Goal: Task Accomplishment & Management: Use online tool/utility

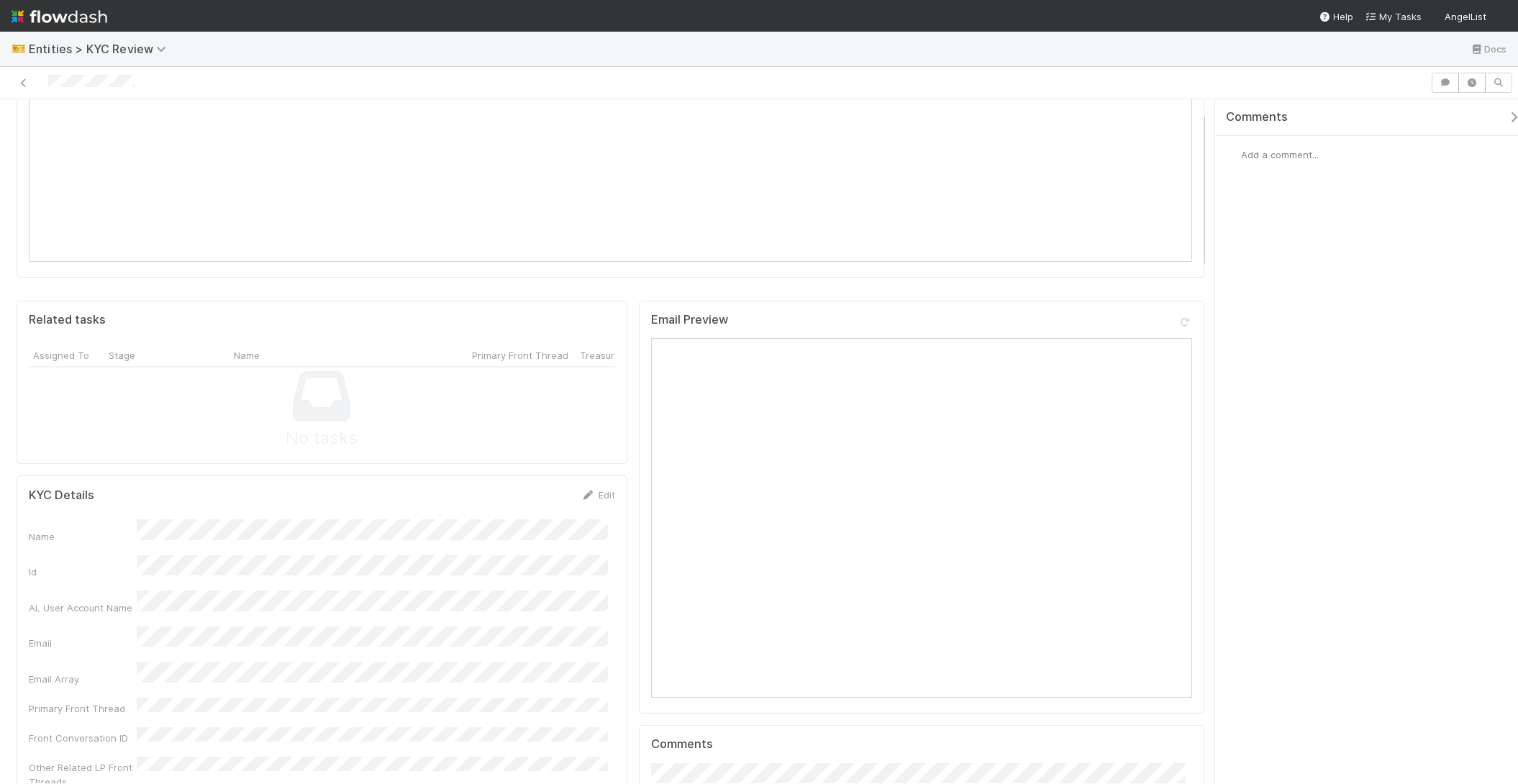
scroll to position [45, 0]
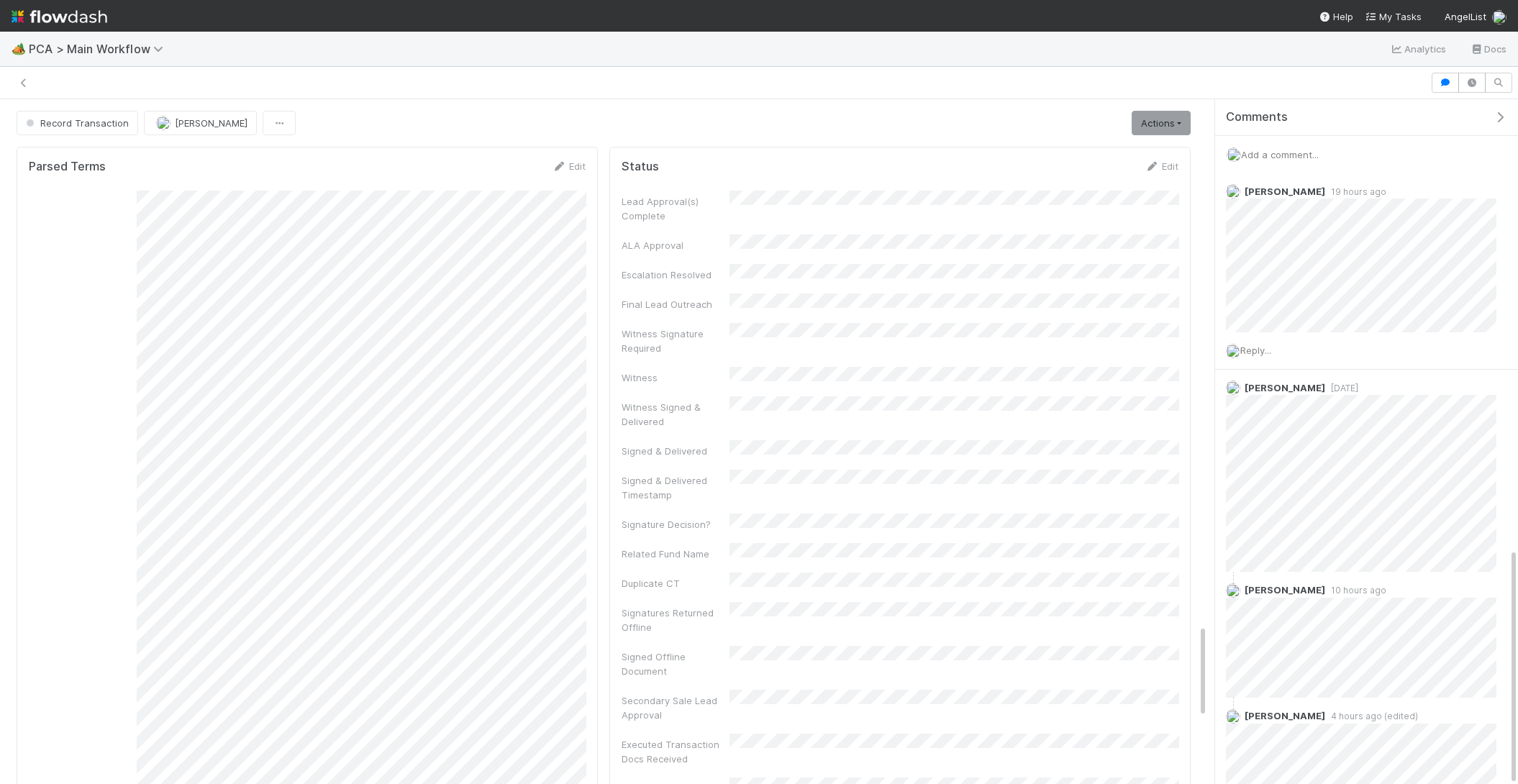
scroll to position [1295, 0]
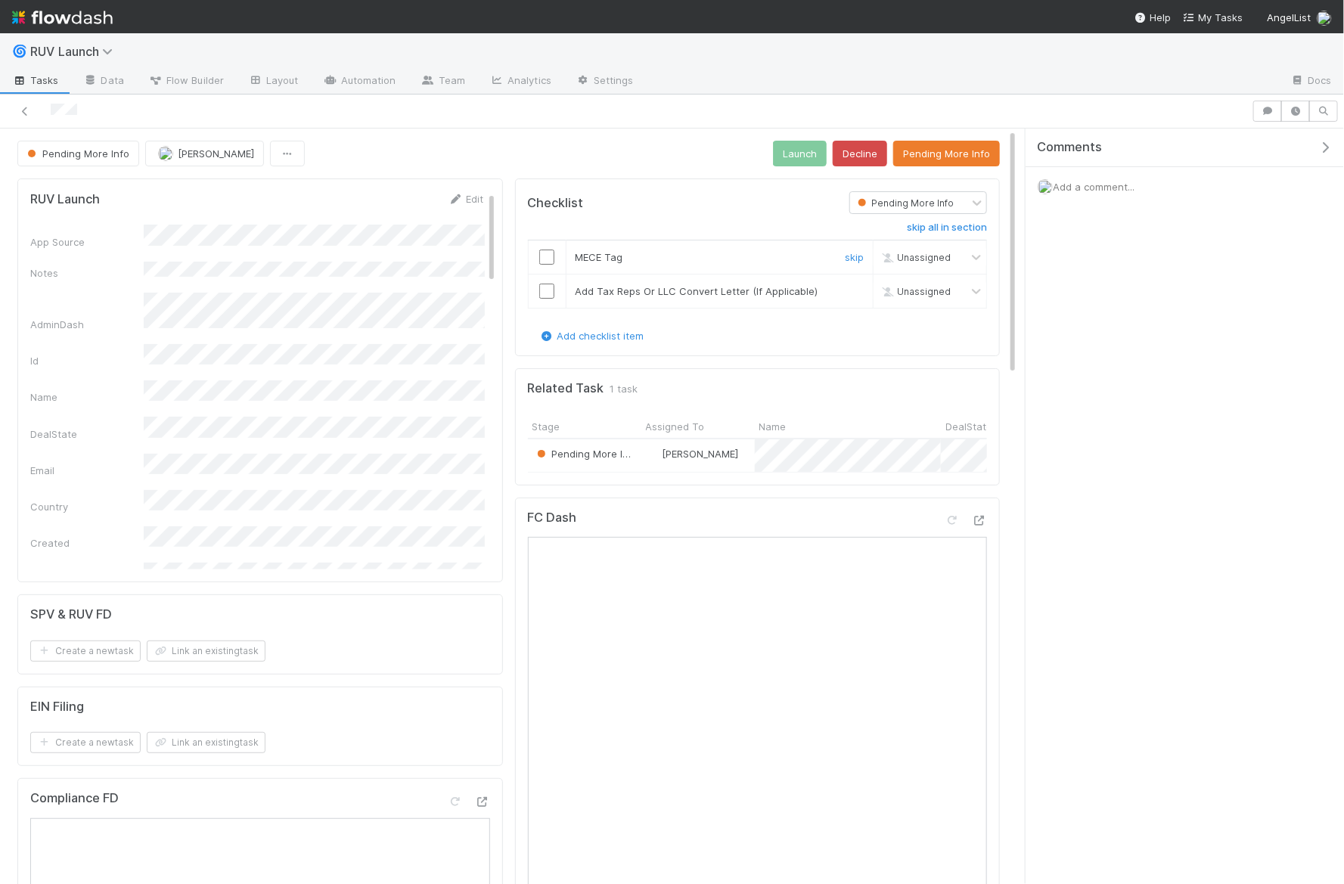
click at [550, 254] on input "checkbox" at bounding box center [546, 257] width 15 height 15
click at [550, 289] on input "checkbox" at bounding box center [546, 291] width 15 height 15
click at [802, 150] on button "Launch" at bounding box center [800, 154] width 54 height 26
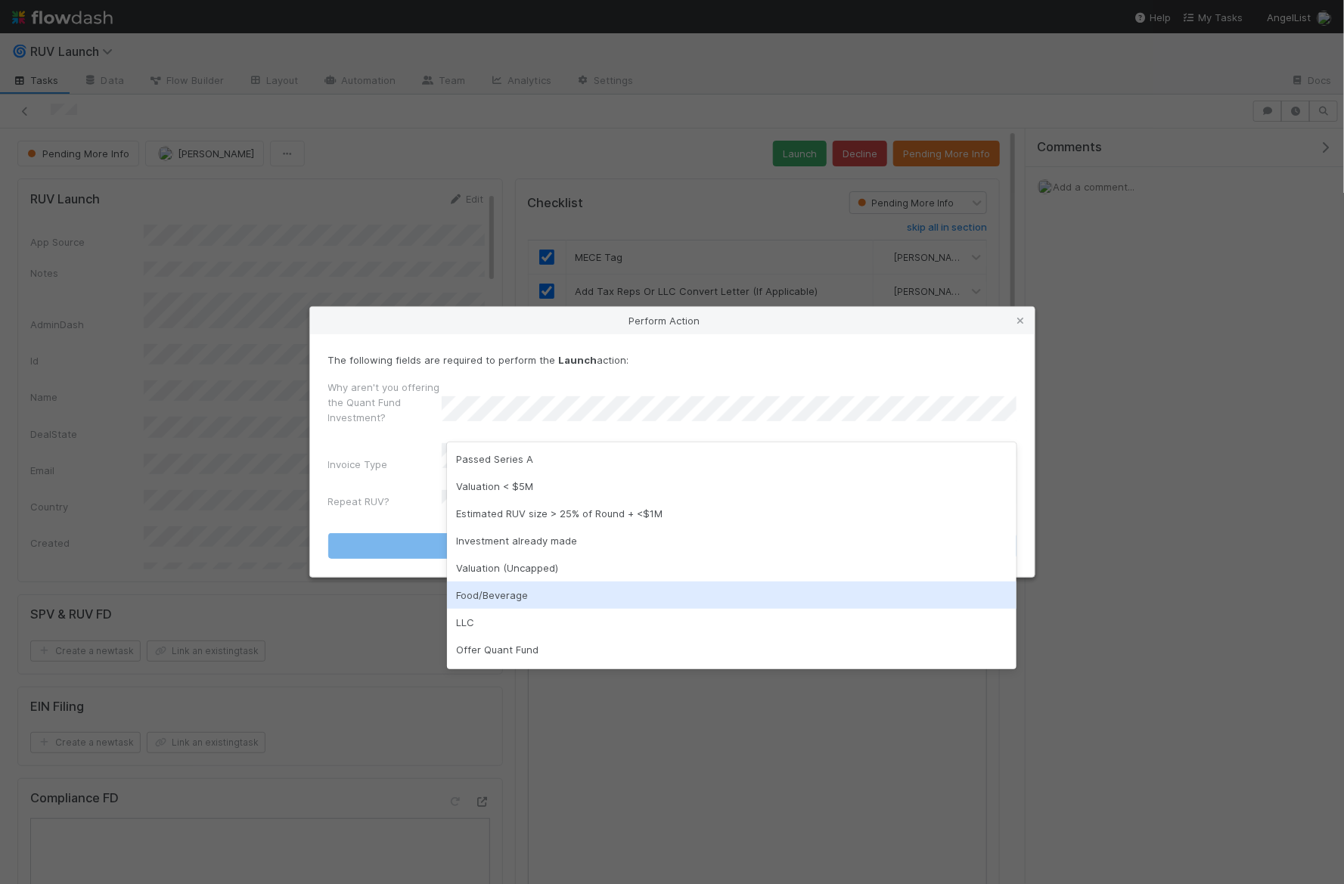
scroll to position [23, 0]
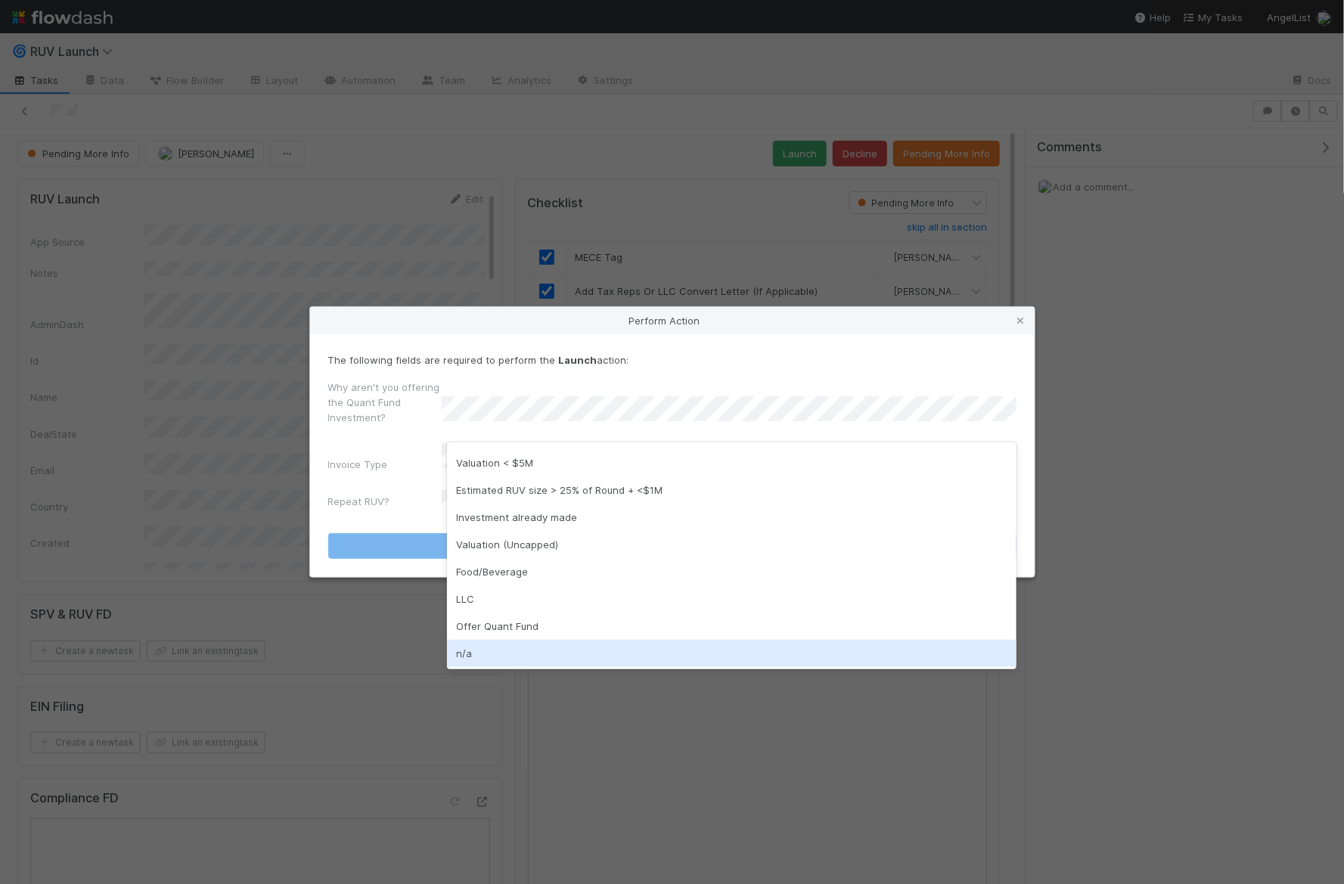
click at [510, 650] on div "n/a" at bounding box center [731, 653] width 569 height 27
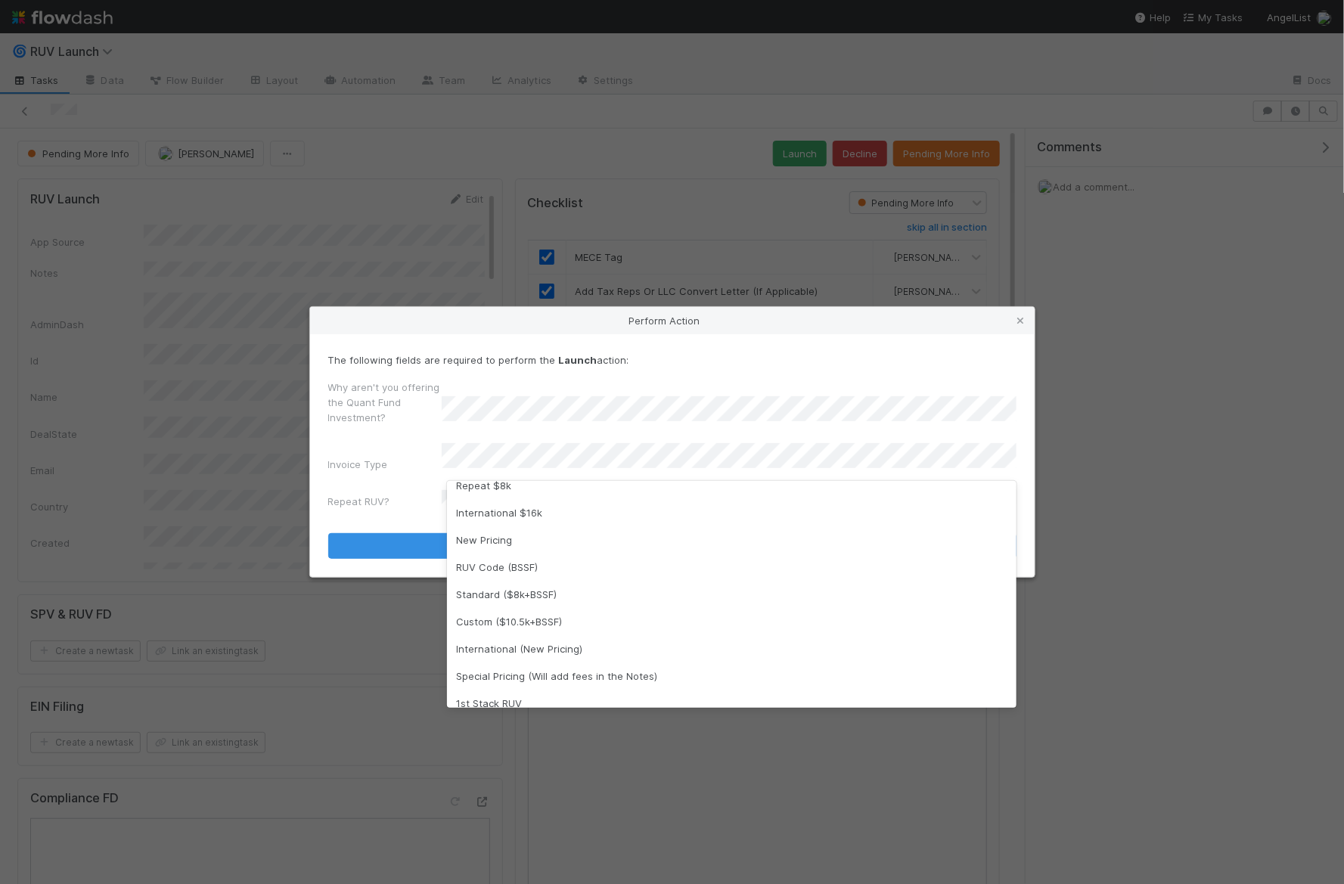
scroll to position [160, 0]
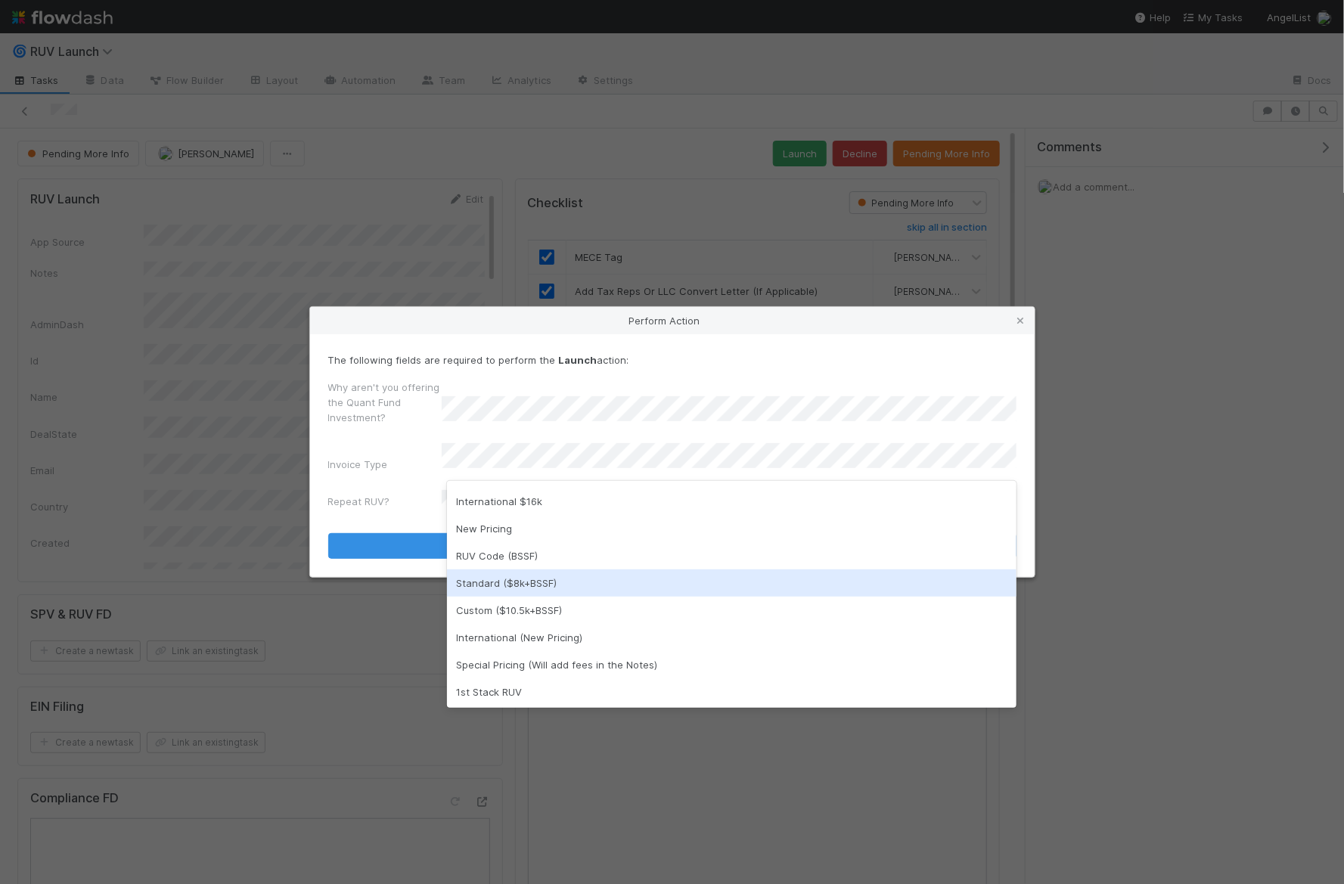
click at [551, 588] on div "Standard ($8k+BSSF)" at bounding box center [731, 582] width 569 height 27
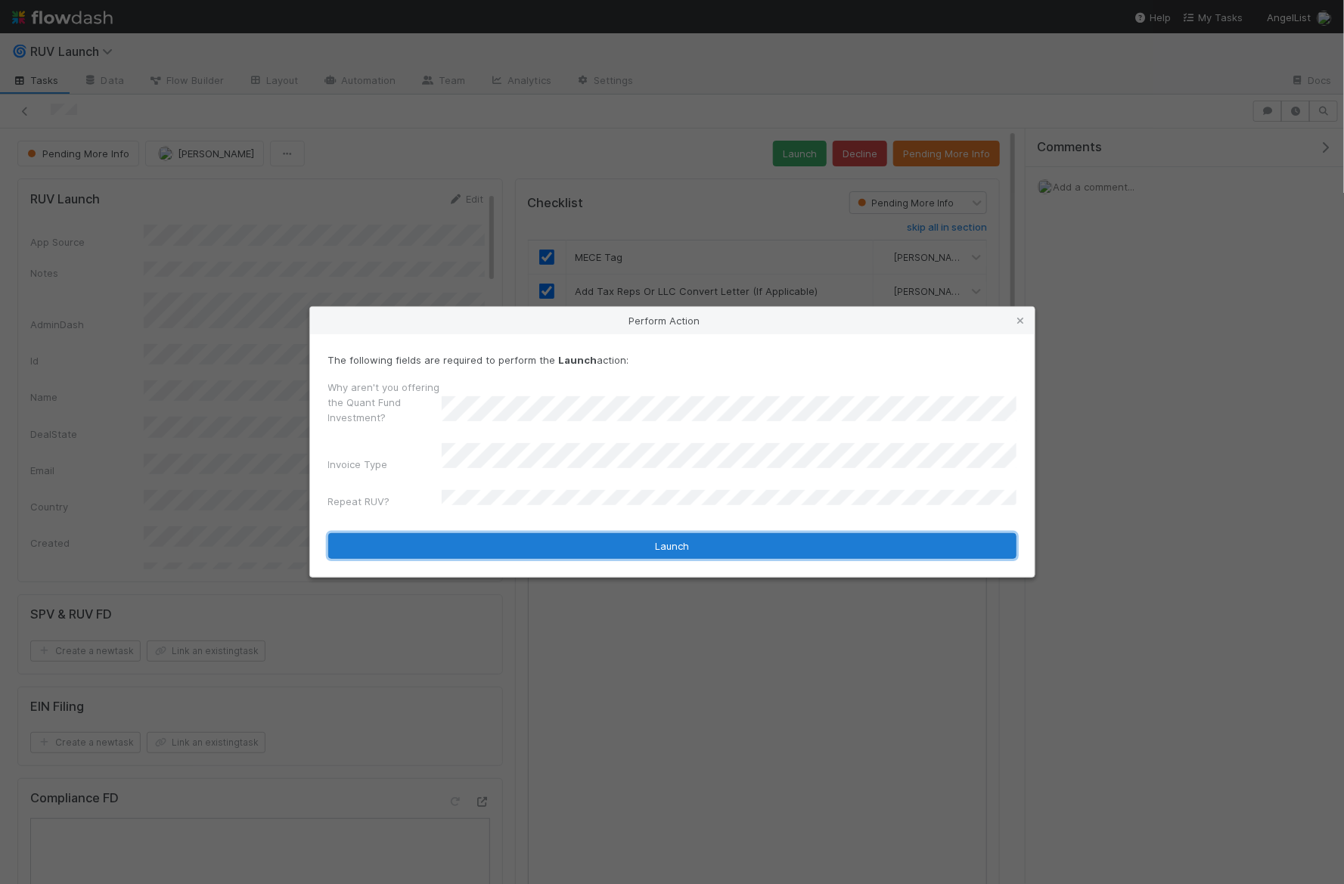
click at [559, 539] on button "Launch" at bounding box center [672, 546] width 688 height 26
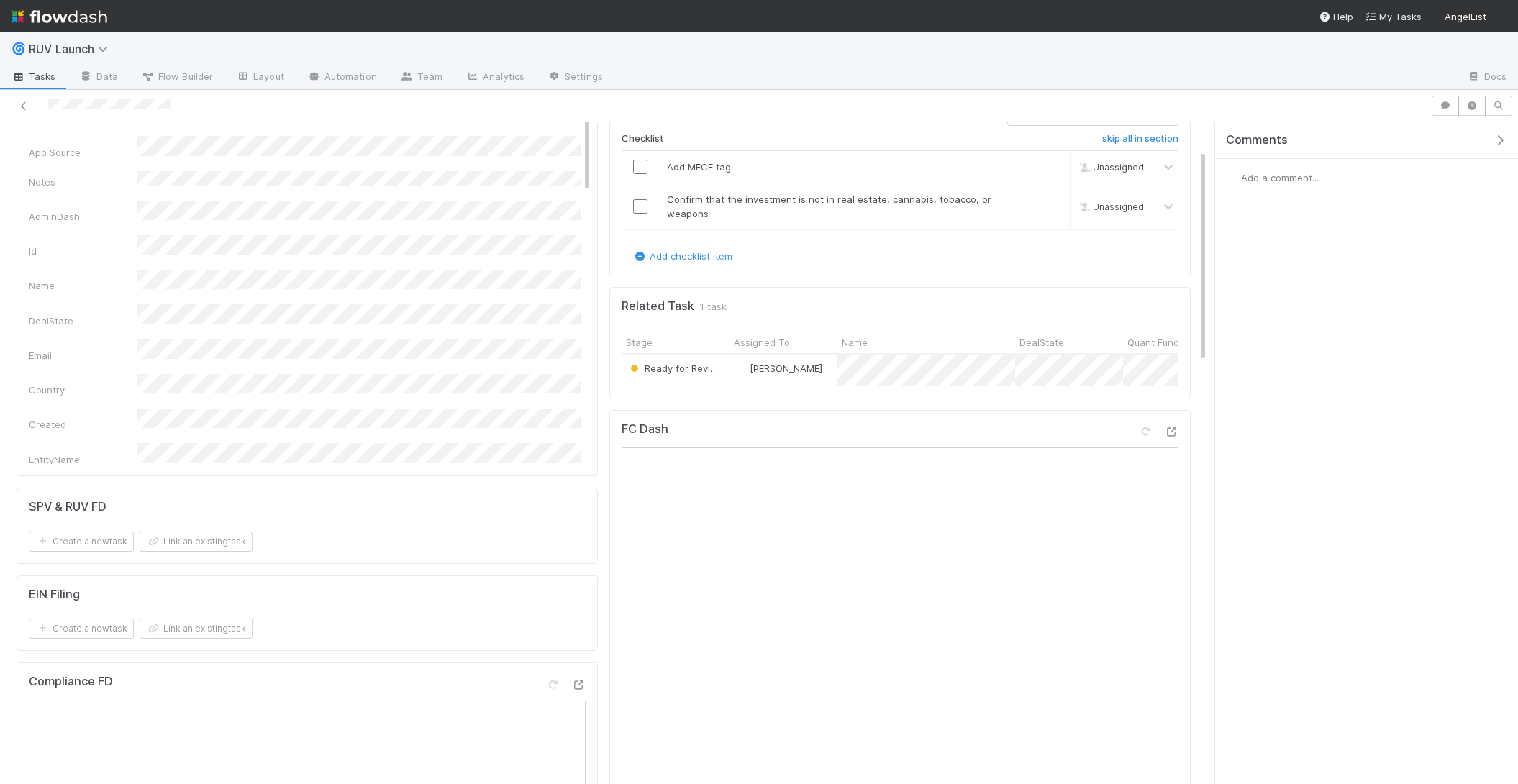
scroll to position [88, 0]
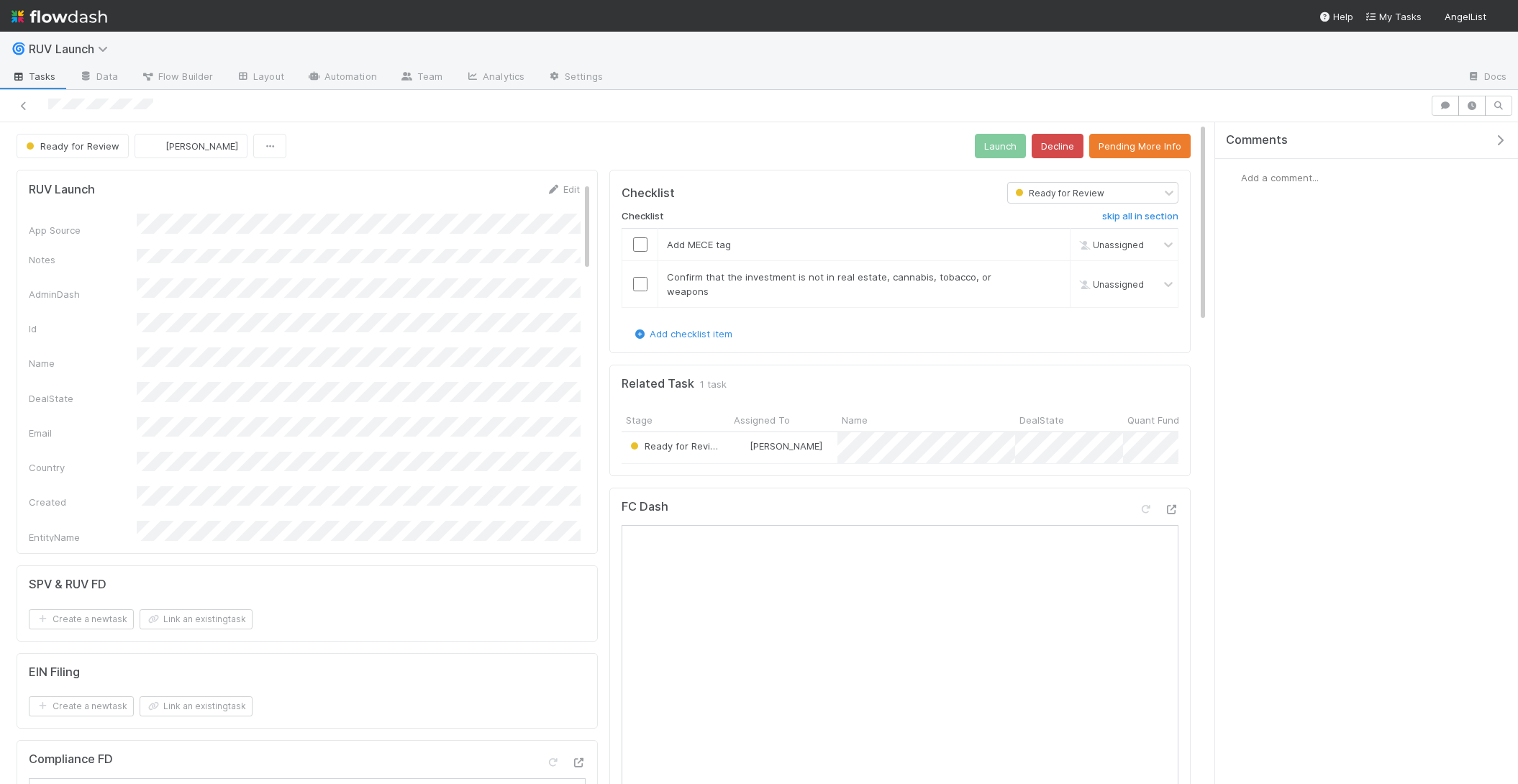
copy div
click at [1067, 141] on button "Decline" at bounding box center [1057, 147] width 51 height 25
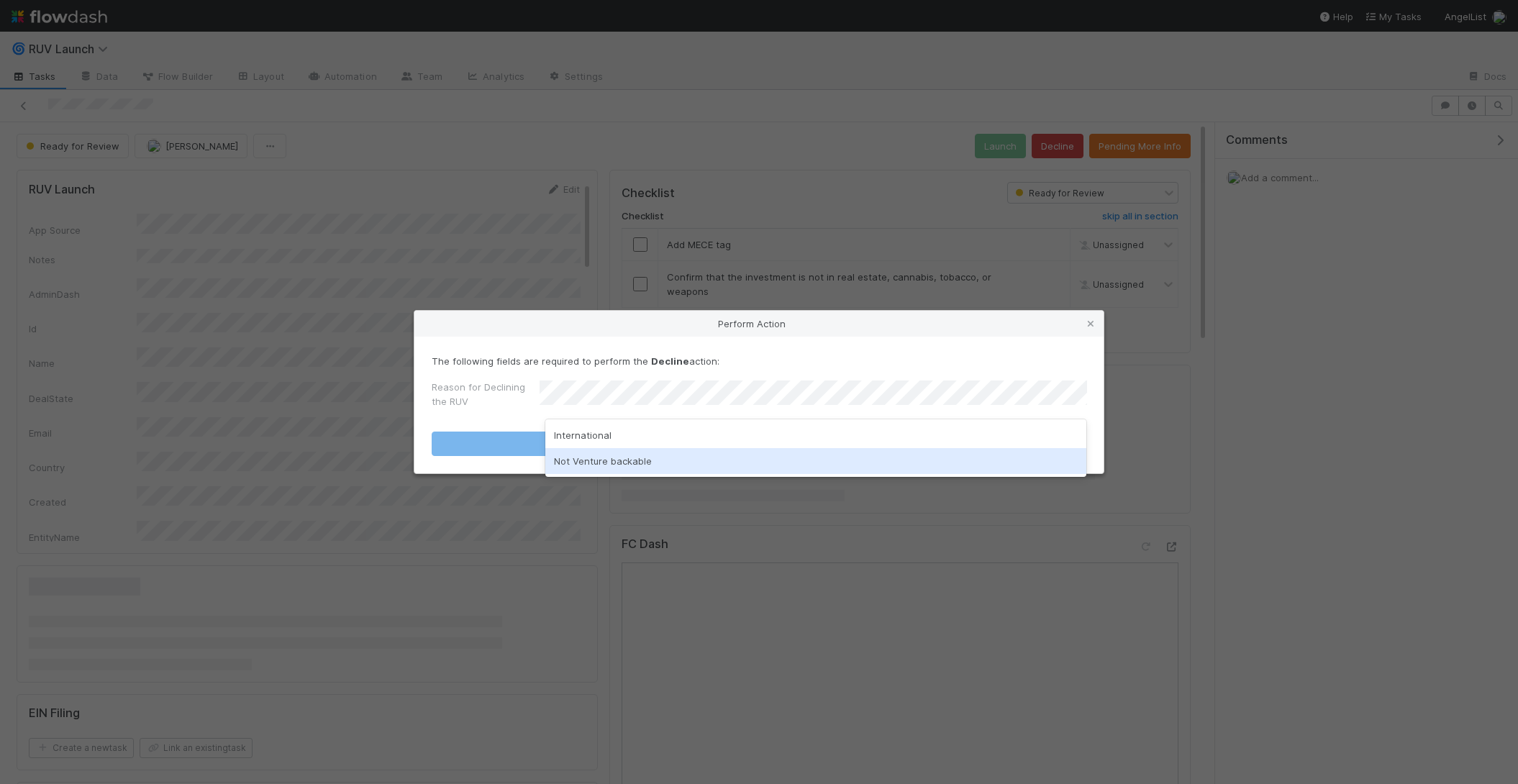
click at [709, 459] on div "Not Venture backable" at bounding box center [816, 461] width 542 height 26
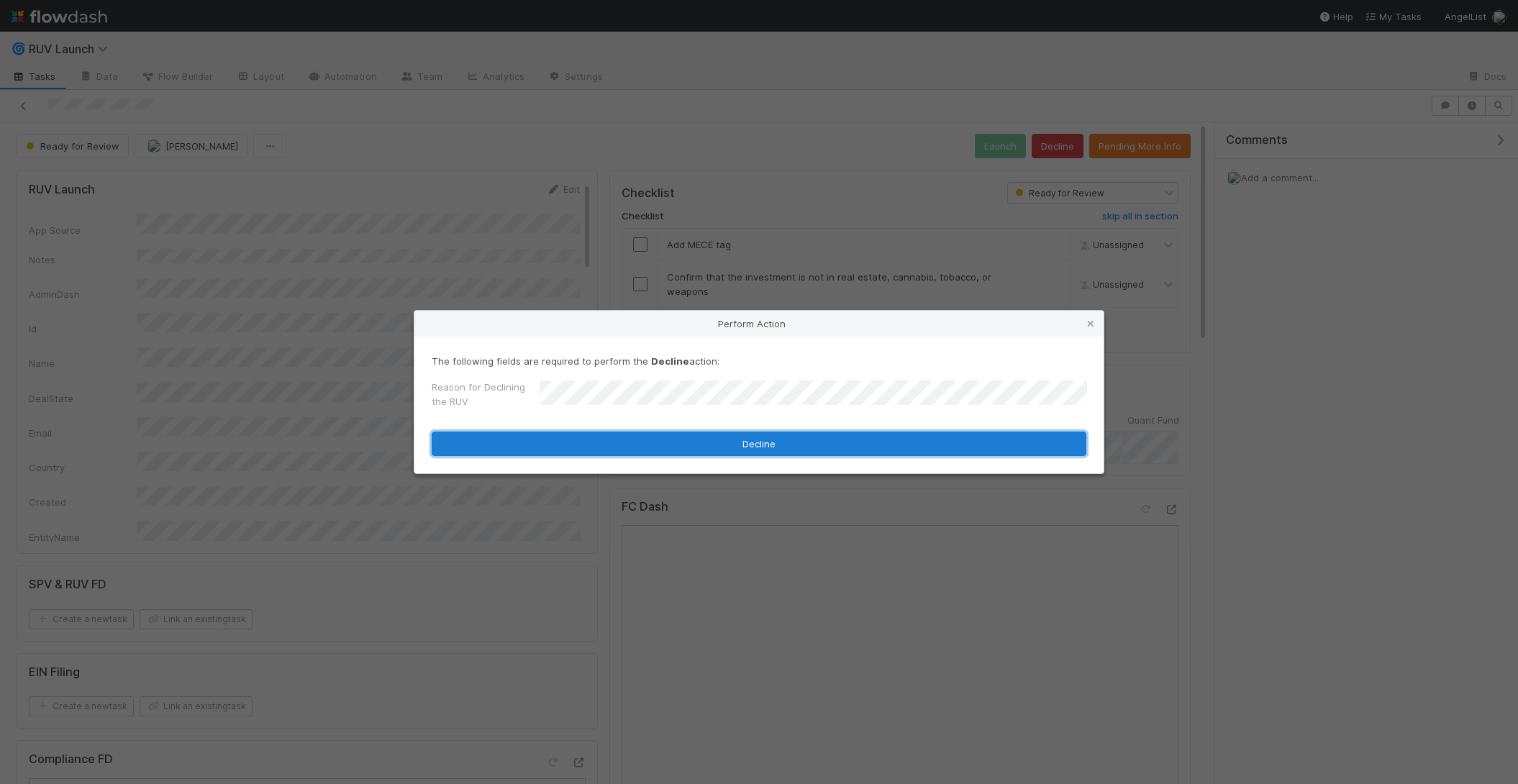
click at [709, 441] on button "Decline" at bounding box center [759, 444] width 655 height 25
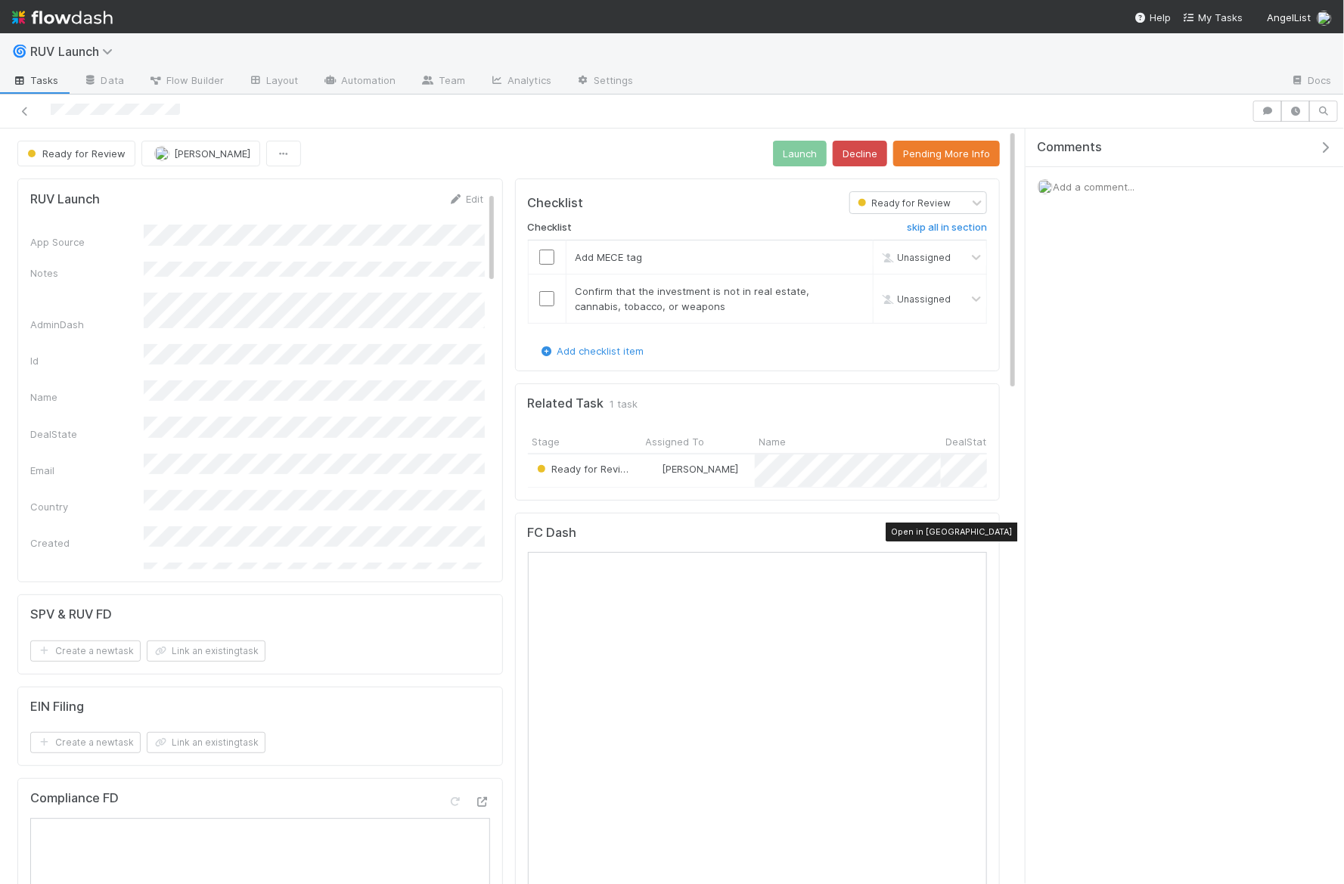
click at [981, 531] on icon at bounding box center [979, 536] width 15 height 10
click at [1109, 188] on span "Add a comment..." at bounding box center [1094, 187] width 82 height 12
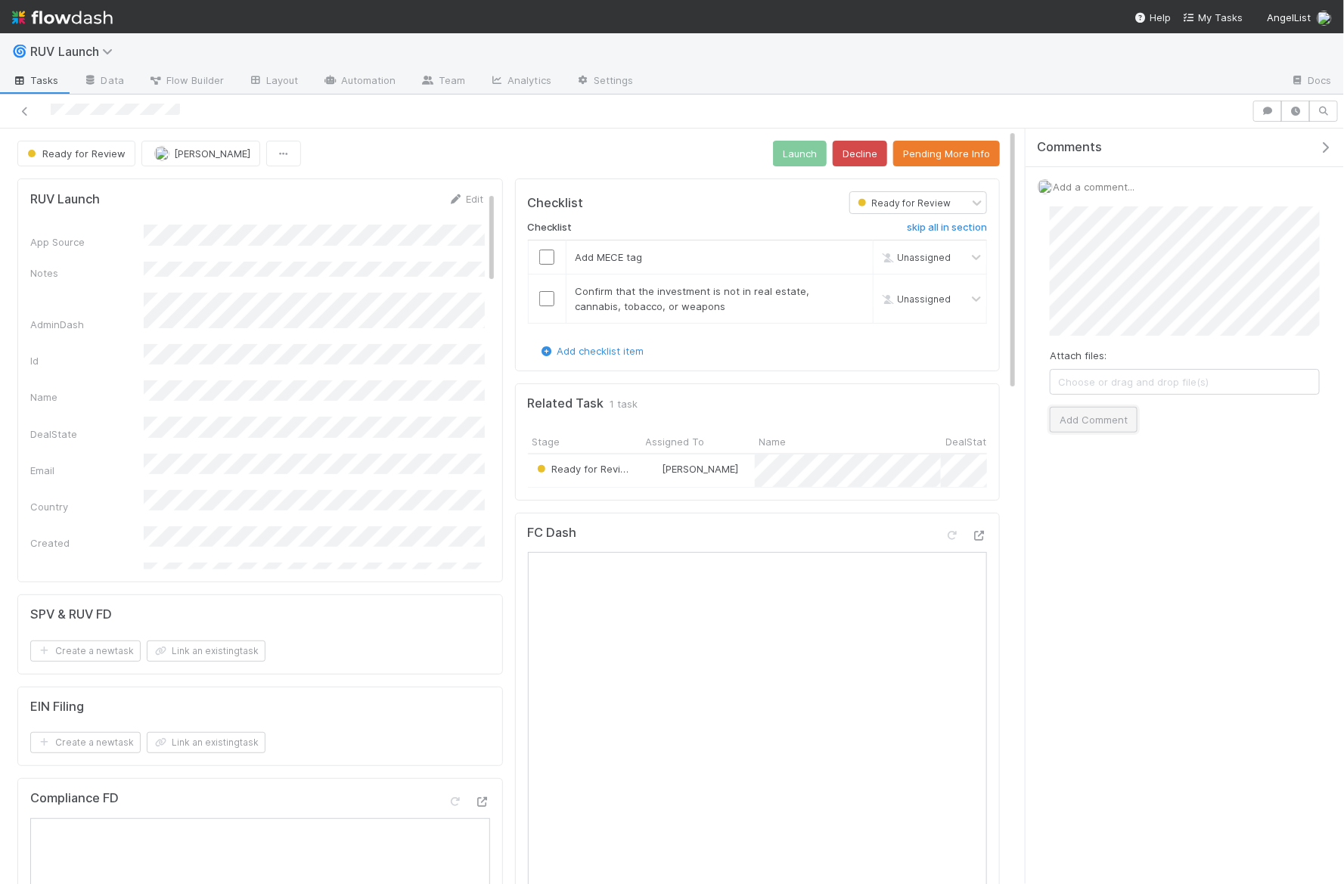
click at [1085, 414] on button "Add Comment" at bounding box center [1094, 420] width 88 height 26
click at [79, 159] on button "Ready for Review" at bounding box center [76, 154] width 118 height 26
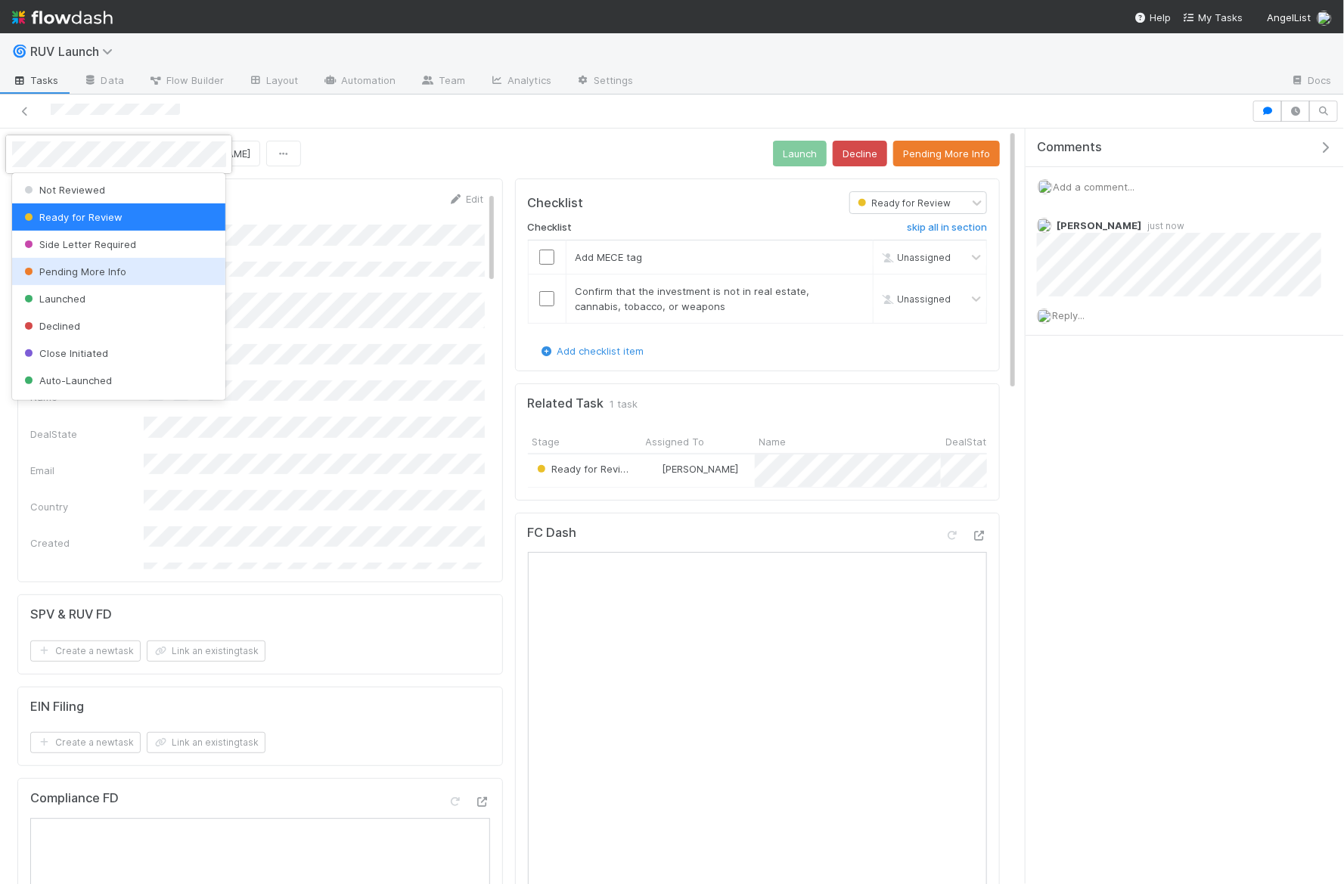
click at [108, 265] on span "Pending More Info" at bounding box center [73, 271] width 105 height 12
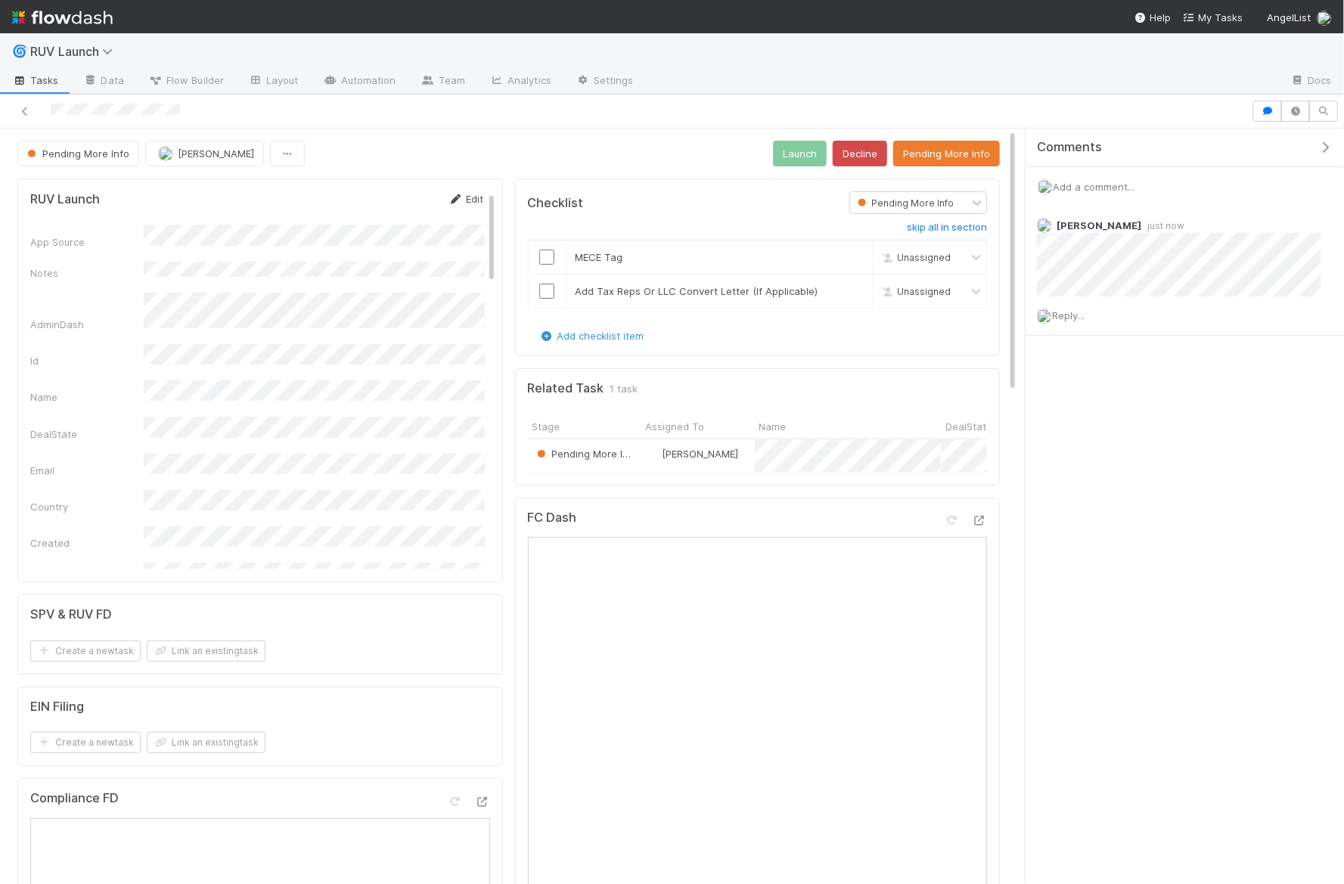
click at [471, 199] on link "Edit" at bounding box center [466, 199] width 36 height 12
click at [404, 196] on button "Save" at bounding box center [403, 204] width 43 height 26
click at [1307, 215] on span at bounding box center [1308, 225] width 39 height 21
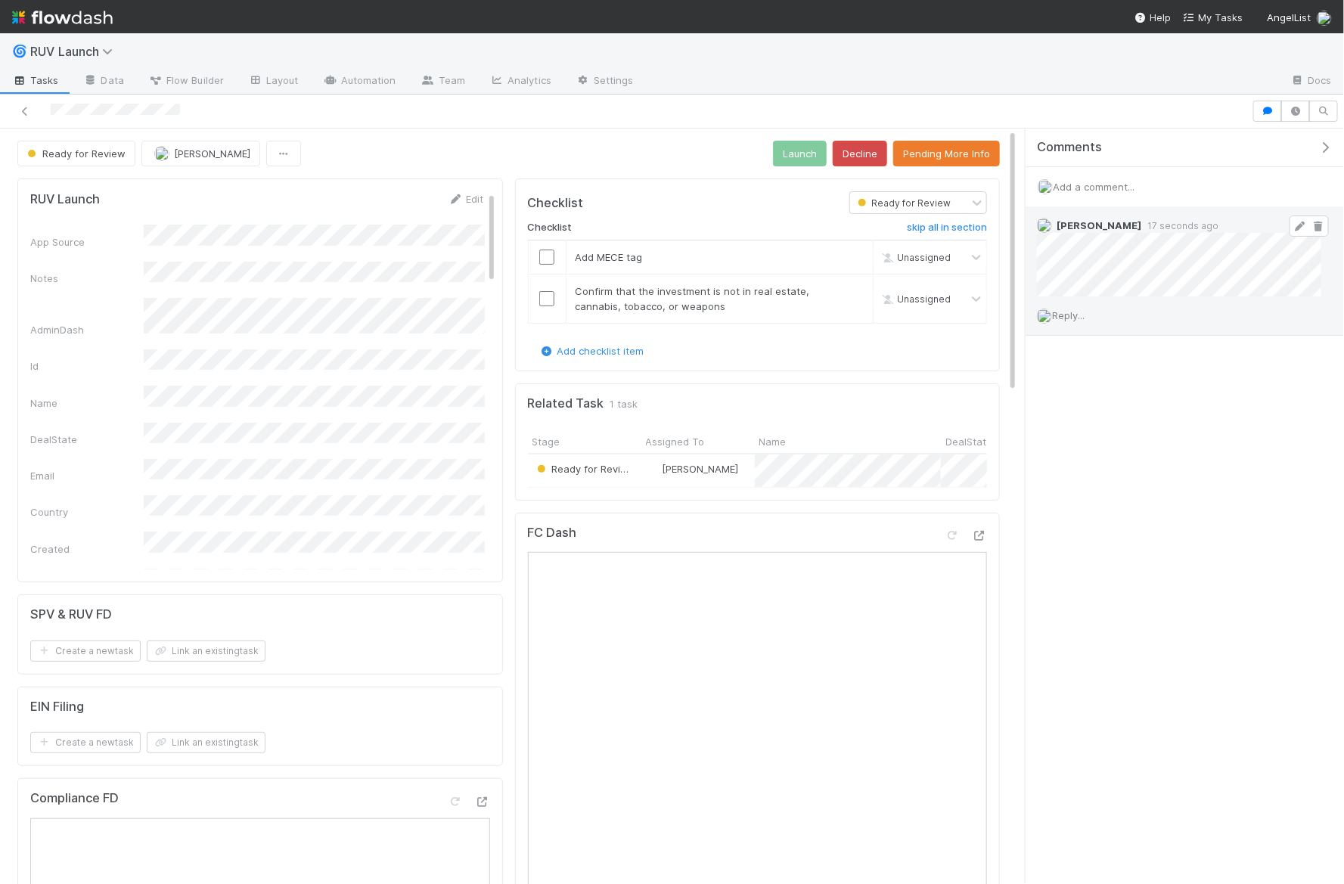
click at [1304, 222] on icon at bounding box center [1299, 227] width 15 height 10
click at [73, 145] on button "Ready for Review" at bounding box center [76, 154] width 118 height 26
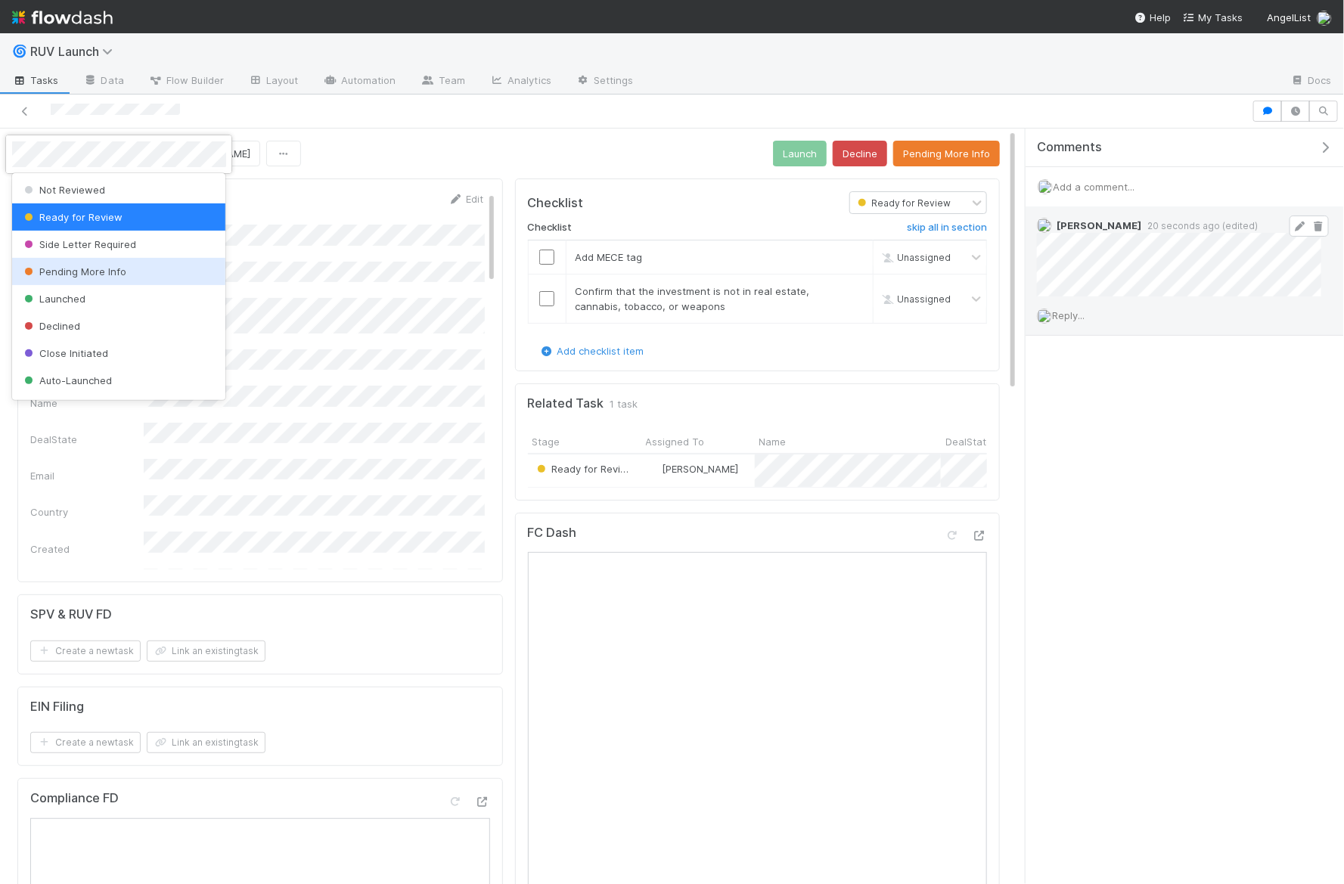
click at [78, 279] on div "Pending More Info" at bounding box center [119, 271] width 214 height 27
